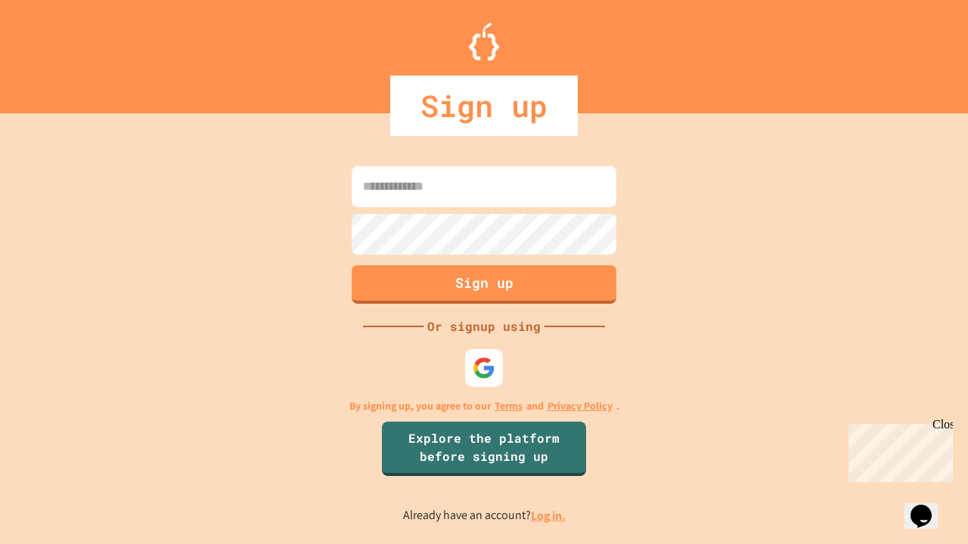
click at [549, 516] on link "Log in." at bounding box center [548, 516] width 35 height 16
